Goal: Task Accomplishment & Management: Manage account settings

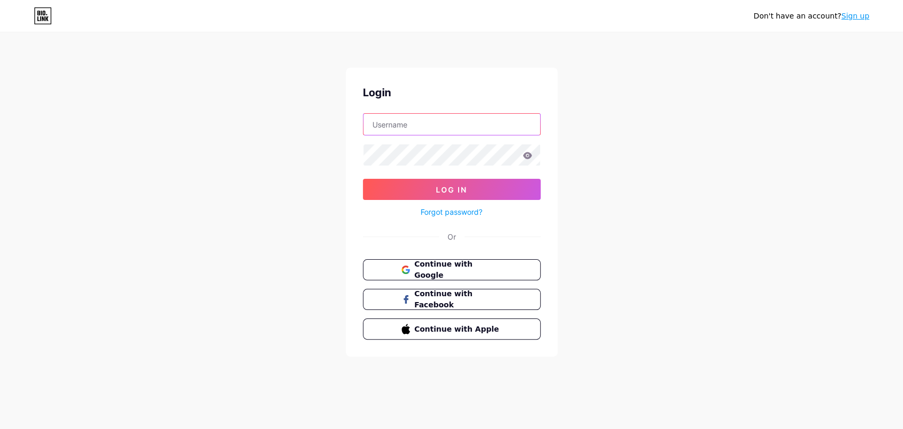
type input "[EMAIL_ADDRESS][DOMAIN_NAME]"
click at [526, 158] on icon at bounding box center [527, 155] width 9 height 7
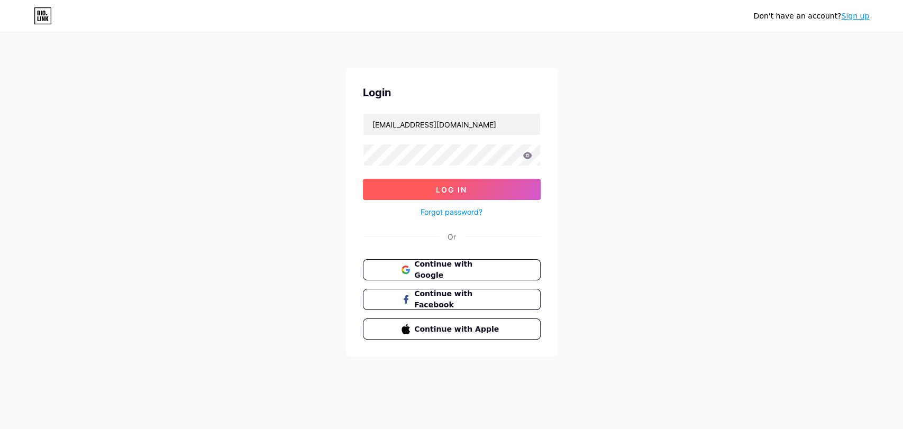
click at [460, 188] on span "Log In" at bounding box center [451, 189] width 31 height 9
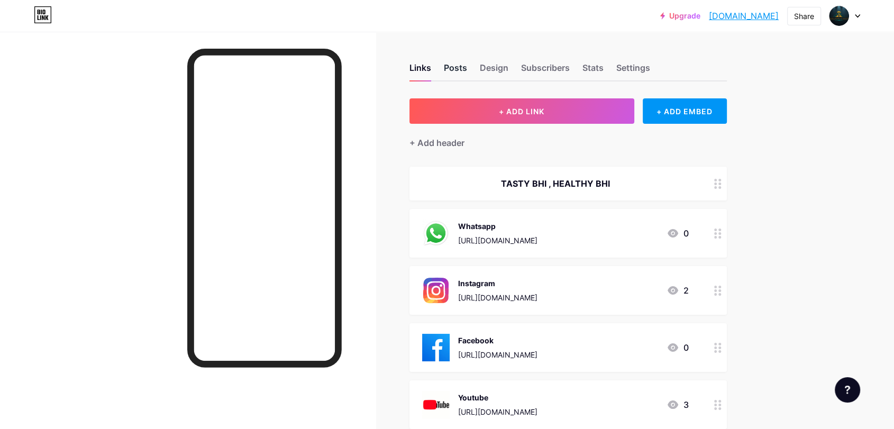
click at [457, 66] on div "Posts" at bounding box center [455, 70] width 23 height 19
click at [498, 69] on div "Design" at bounding box center [494, 70] width 29 height 19
click at [546, 65] on div "Subscribers" at bounding box center [545, 70] width 49 height 19
click at [600, 67] on div "Stats" at bounding box center [593, 70] width 21 height 19
click at [636, 66] on div "Settings" at bounding box center [633, 70] width 34 height 19
